Goal: Task Accomplishment & Management: Manage account settings

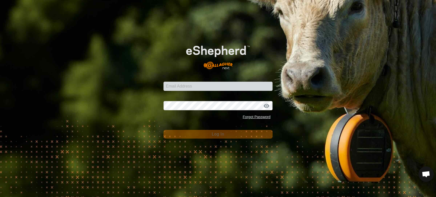
scroll to position [1963, 0]
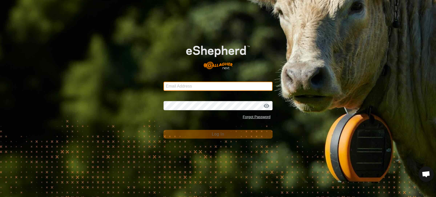
type input "[EMAIL_ADDRESS][DOMAIN_NAME]"
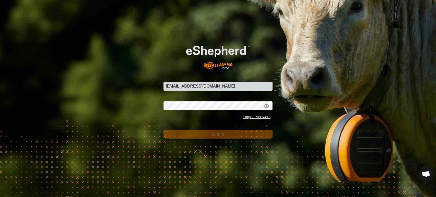
click at [196, 131] on button "Log In" at bounding box center [218, 134] width 109 height 9
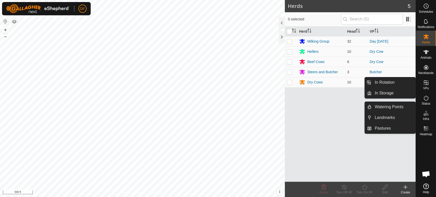
click at [425, 84] on icon at bounding box center [426, 83] width 6 height 6
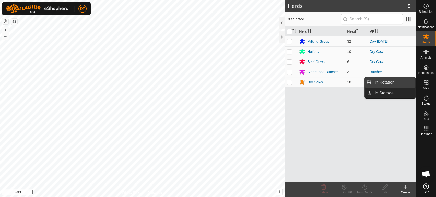
click at [405, 84] on link "In Rotation" at bounding box center [394, 82] width 44 height 10
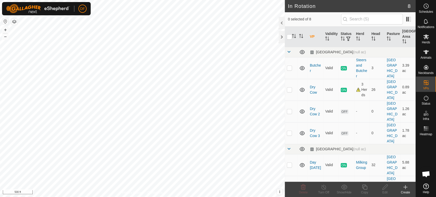
click at [305, 189] on icon at bounding box center [303, 187] width 6 height 6
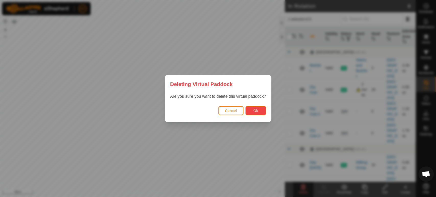
click at [250, 112] on button "Ok" at bounding box center [256, 110] width 20 height 9
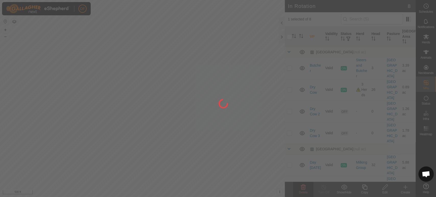
checkbox input "false"
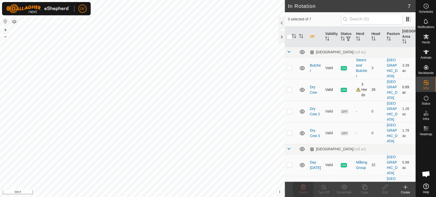
click at [358, 88] on div "3 Herds" at bounding box center [361, 90] width 11 height 16
click at [359, 88] on div "3 Herds" at bounding box center [361, 90] width 11 height 16
click at [312, 86] on link "Dry Cow" at bounding box center [313, 89] width 7 height 9
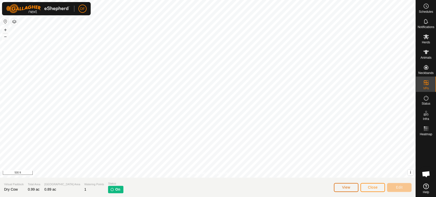
click at [350, 190] on button "View" at bounding box center [346, 187] width 25 height 9
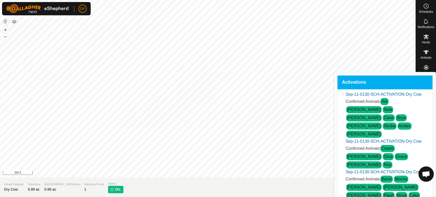
click at [373, 189] on span "Close" at bounding box center [373, 188] width 10 height 4
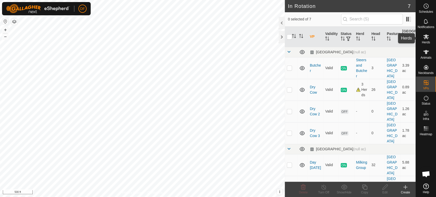
click at [428, 40] on es-mob-svg-icon at bounding box center [426, 37] width 9 height 8
